Goal: Task Accomplishment & Management: Use online tool/utility

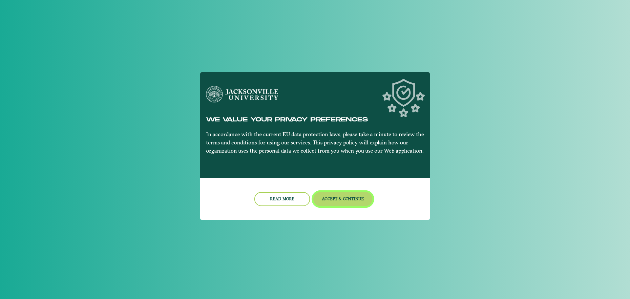
click at [343, 204] on button "Accept & Continue" at bounding box center [342, 199] width 59 height 14
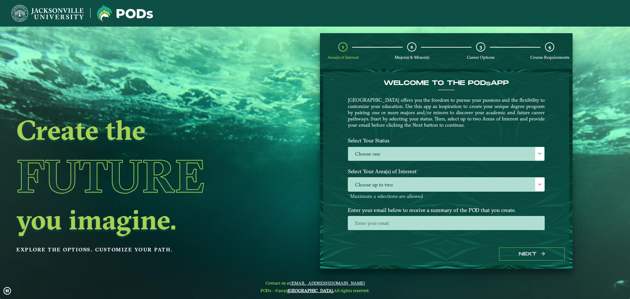
click at [414, 151] on label "Choose one" at bounding box center [446, 154] width 196 height 14
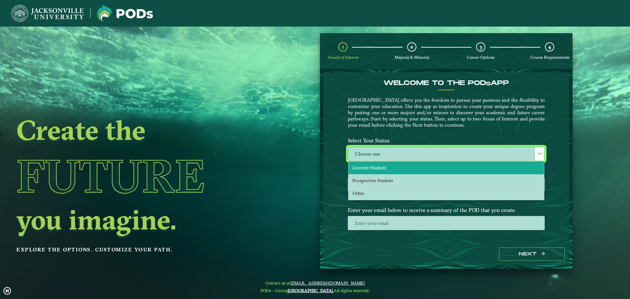
scroll to position [4, 30]
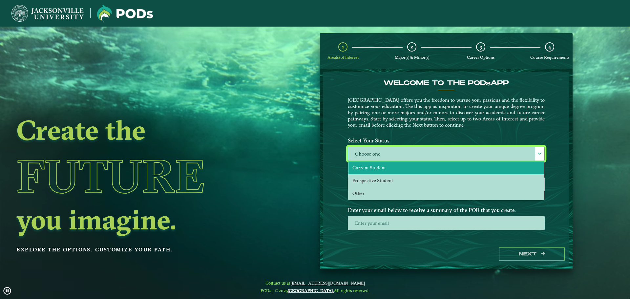
click at [403, 167] on li "Current Student" at bounding box center [447, 167] width 196 height 13
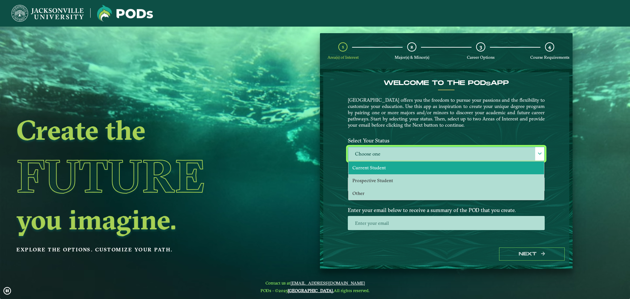
select select "[object Object]"
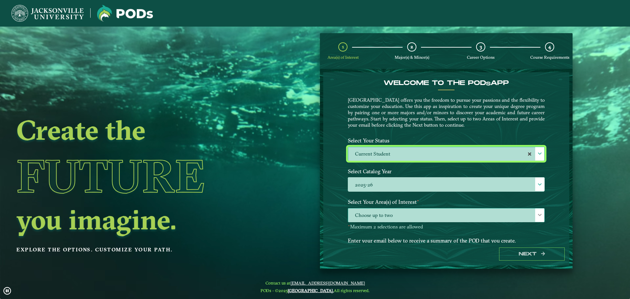
click at [402, 215] on span "Choose up to two" at bounding box center [446, 215] width 196 height 14
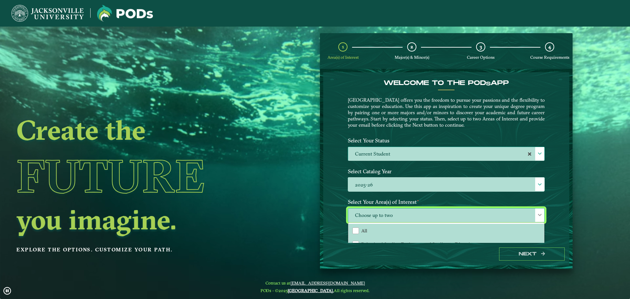
scroll to position [33, 0]
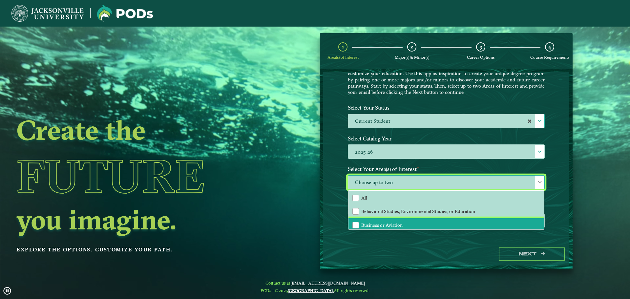
click at [407, 225] on li "Business or Aviation" at bounding box center [447, 225] width 196 height 14
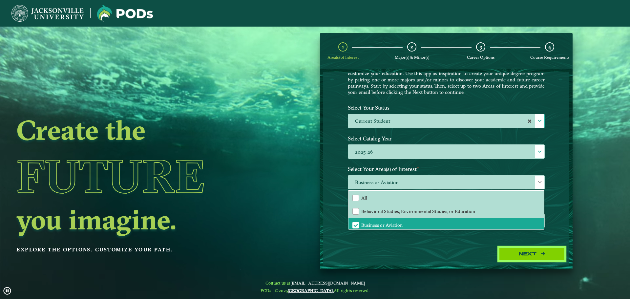
click at [529, 252] on button "Next" at bounding box center [532, 253] width 66 height 13
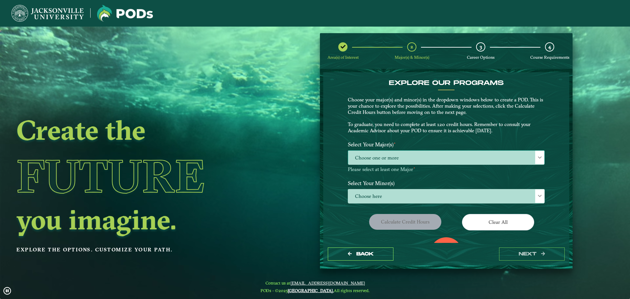
click at [423, 161] on span "Choose one or more" at bounding box center [446, 158] width 196 height 14
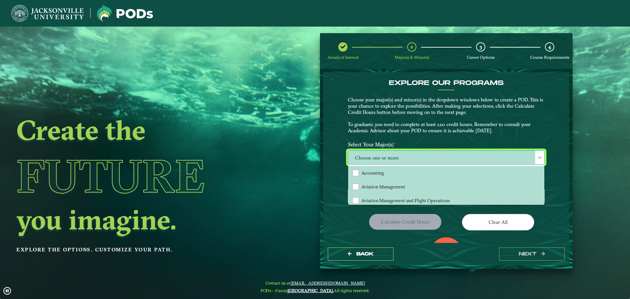
scroll to position [4, 30]
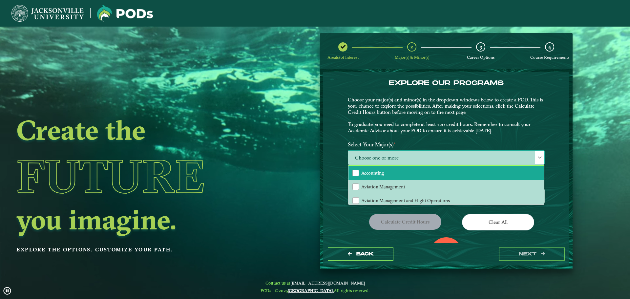
click at [407, 172] on li "Accounting" at bounding box center [447, 173] width 196 height 14
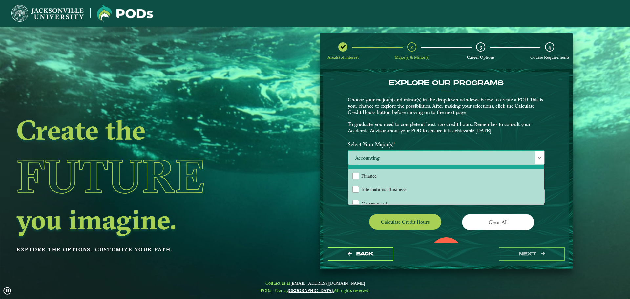
scroll to position [98, 0]
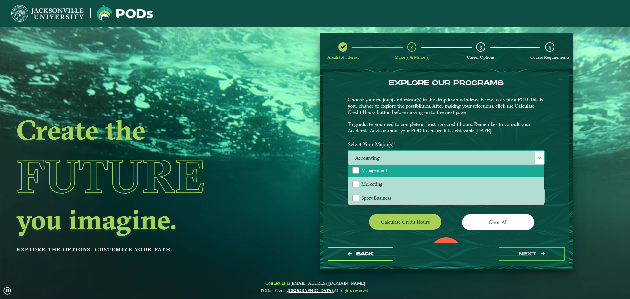
click at [379, 173] on span "Management" at bounding box center [374, 170] width 26 height 6
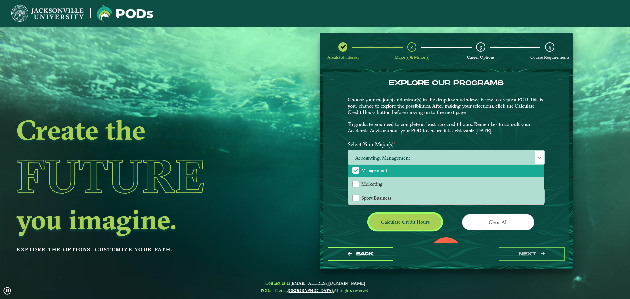
click at [412, 222] on button "Calculate credit hours" at bounding box center [405, 221] width 72 height 15
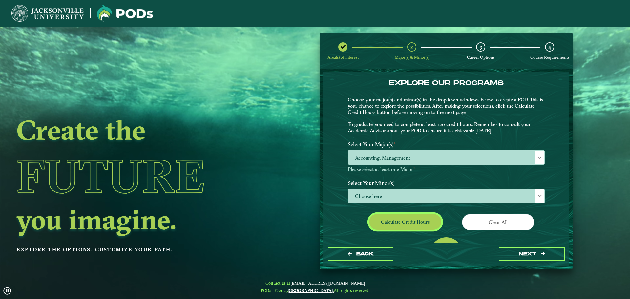
scroll to position [38, 0]
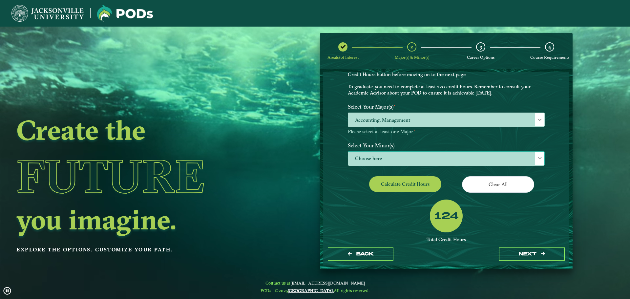
click at [413, 160] on span "Choose here" at bounding box center [446, 159] width 196 height 14
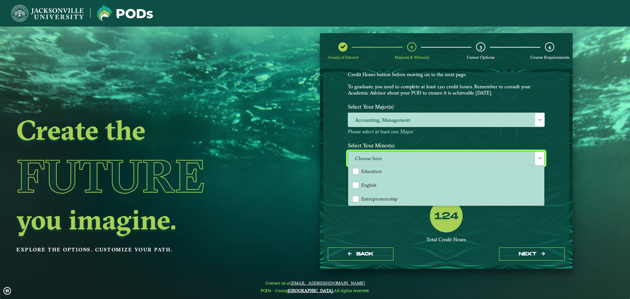
scroll to position [230, 0]
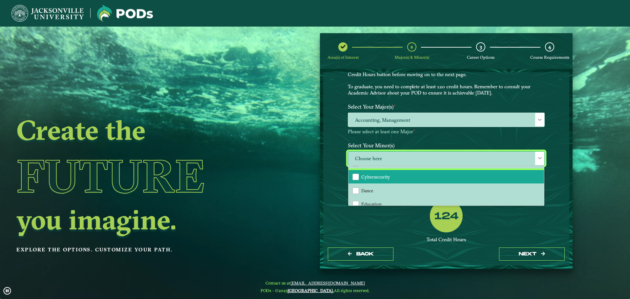
click at [378, 176] on span "Cybersecurity" at bounding box center [375, 177] width 29 height 6
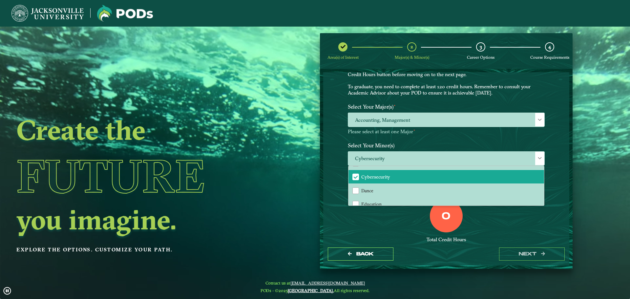
click at [342, 164] on div "EXPLORE OUR PROGRAMS Choose your major(s) and minor(s) in the dropdown windows …" at bounding box center [446, 157] width 246 height 170
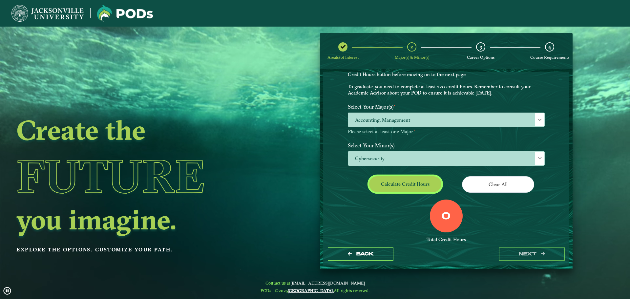
click at [418, 182] on button "Calculate credit hours" at bounding box center [405, 183] width 72 height 15
